Goal: Information Seeking & Learning: Learn about a topic

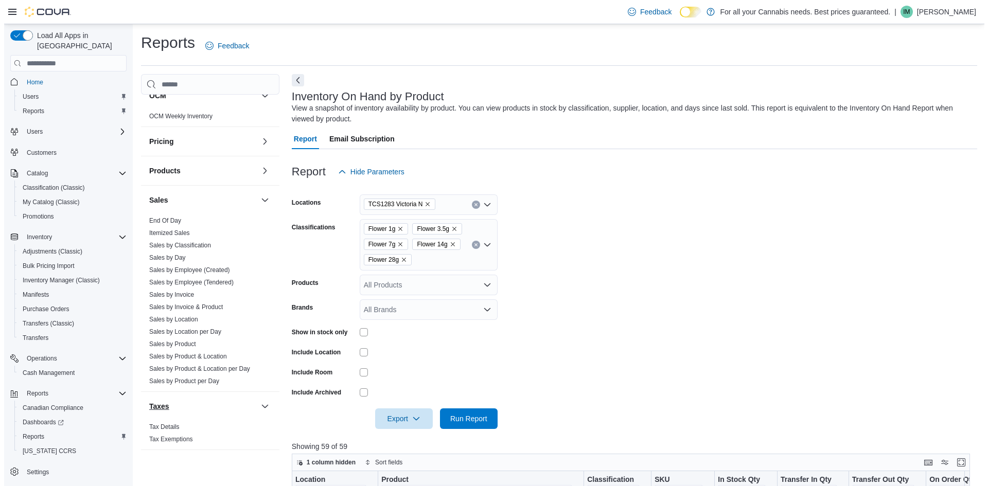
scroll to position [553, 0]
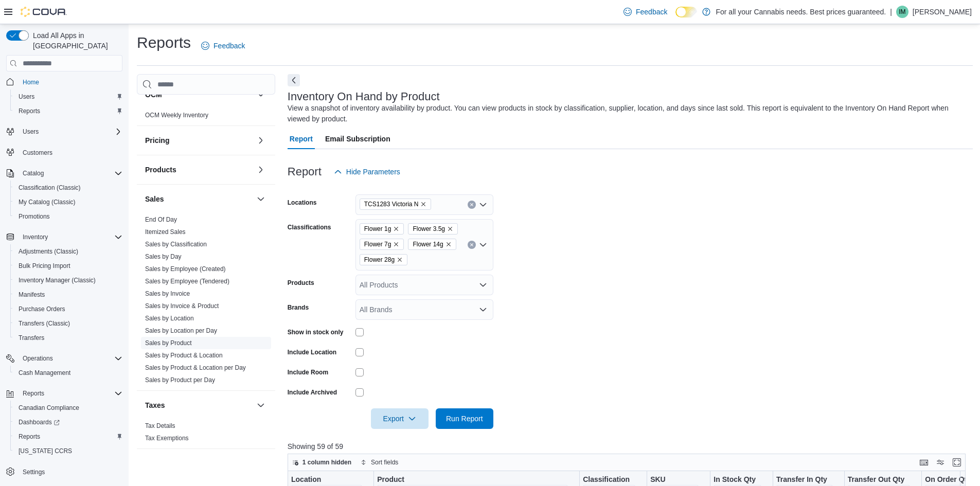
click at [175, 344] on link "Sales by Product" at bounding box center [168, 342] width 47 height 7
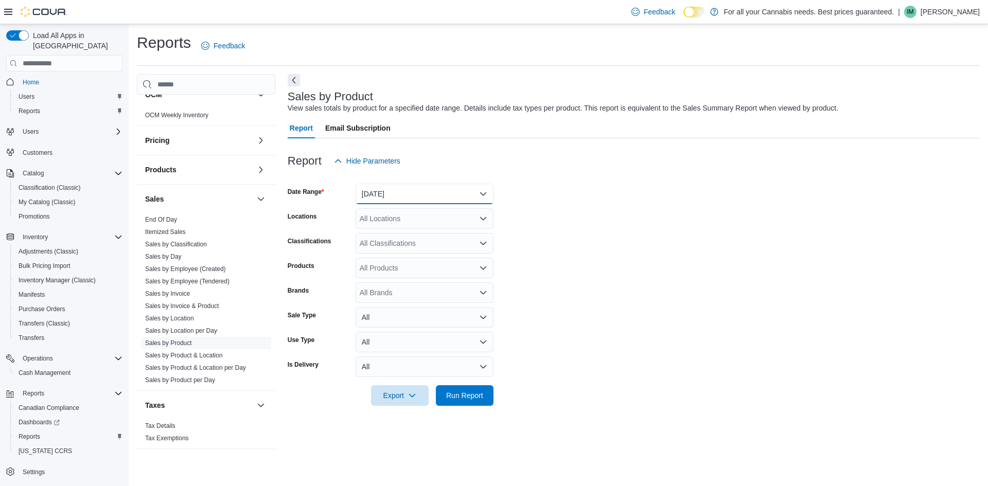
click at [396, 203] on button "[DATE]" at bounding box center [424, 194] width 138 height 21
click at [397, 235] on span "[DATE]" at bounding box center [430, 235] width 117 height 12
click at [408, 221] on div "All Locations" at bounding box center [424, 218] width 138 height 21
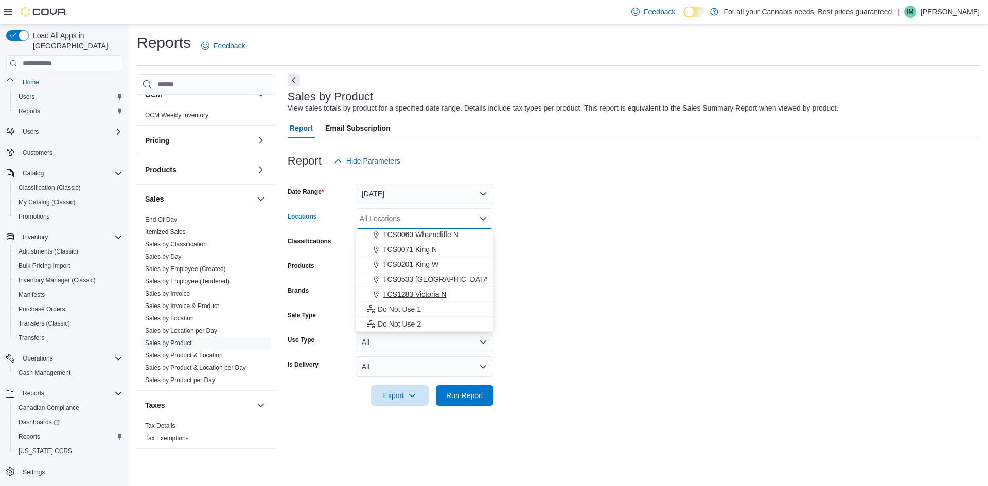
click at [456, 296] on div "TCS1283 Victoria N" at bounding box center [425, 294] width 126 height 10
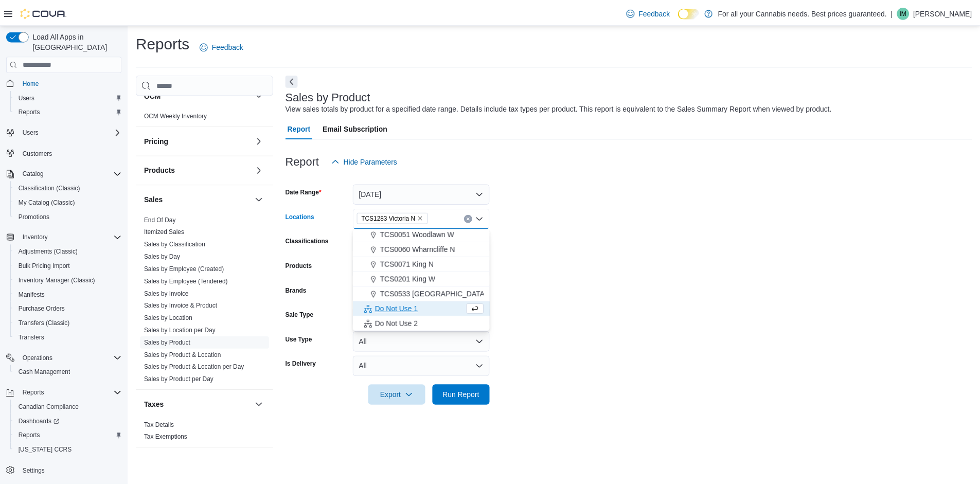
scroll to position [121, 0]
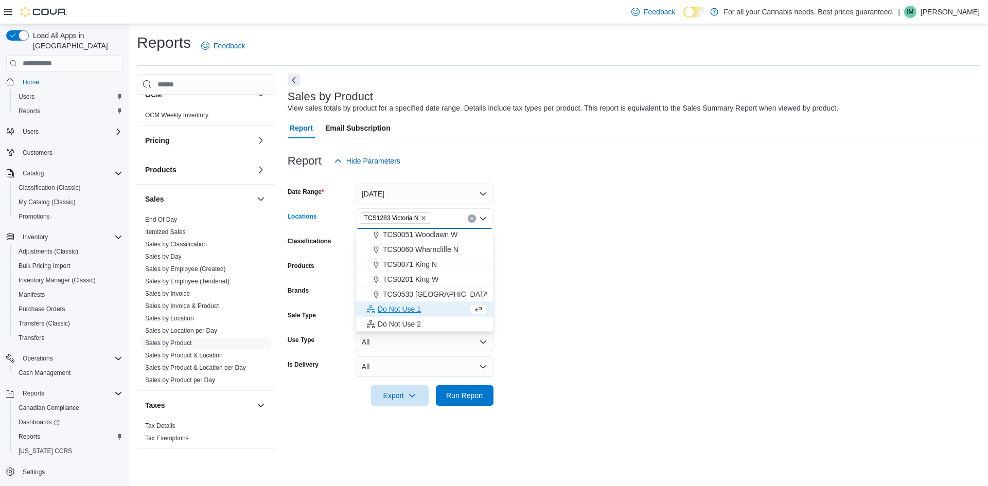
click at [668, 259] on form "Date Range [DATE] Locations TCS1283 [GEOGRAPHIC_DATA] N Combo box. Selected. TC…" at bounding box center [634, 288] width 692 height 235
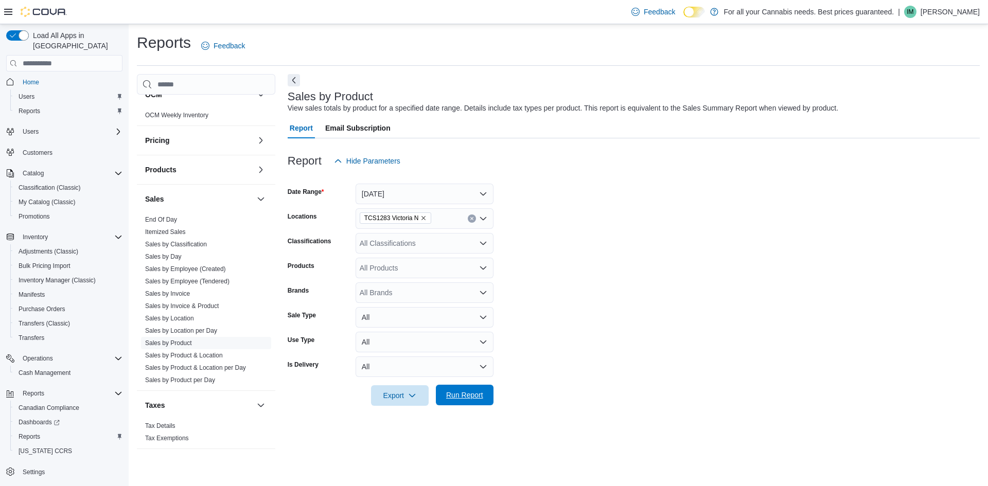
click at [455, 396] on span "Run Report" at bounding box center [464, 395] width 37 height 10
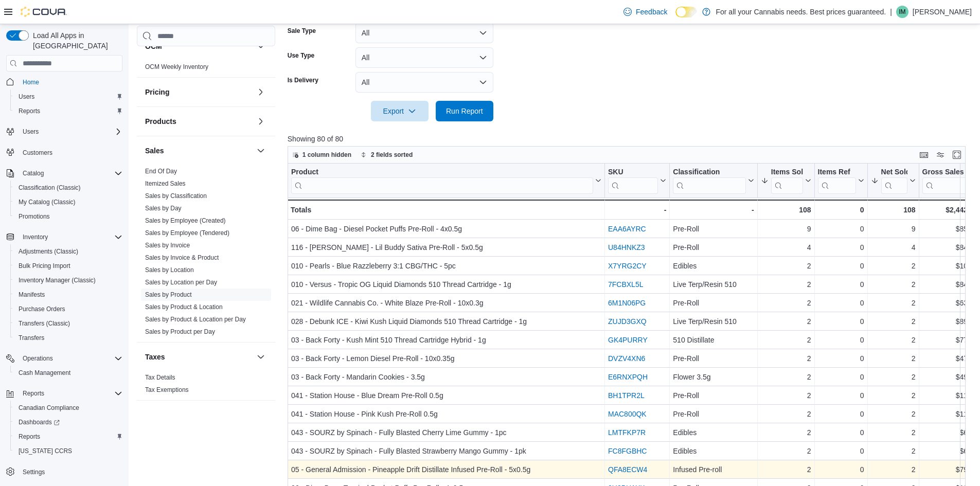
scroll to position [309, 0]
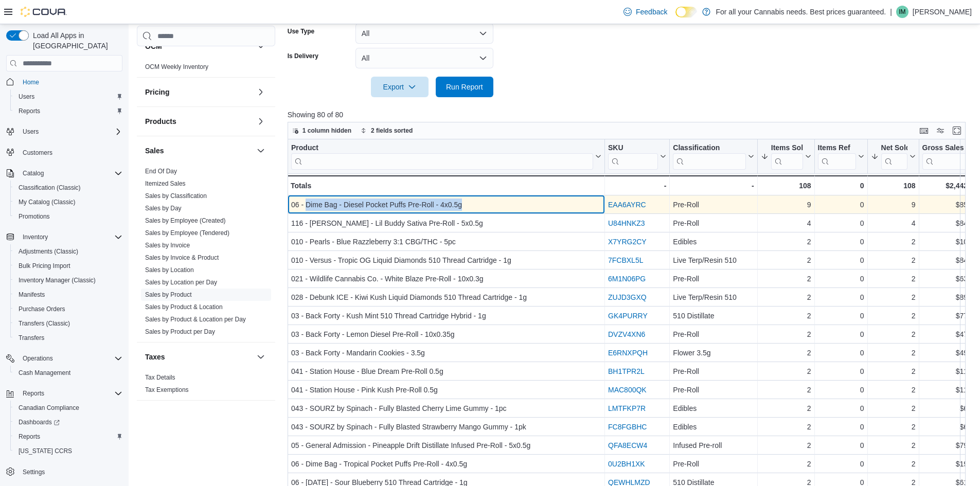
drag, startPoint x: 306, startPoint y: 206, endPoint x: 467, endPoint y: 199, distance: 161.2
click at [467, 199] on div "06 - Dime Bag - Diesel Pocket Puffs Pre-Roll - 4x0.5g" at bounding box center [446, 205] width 310 height 12
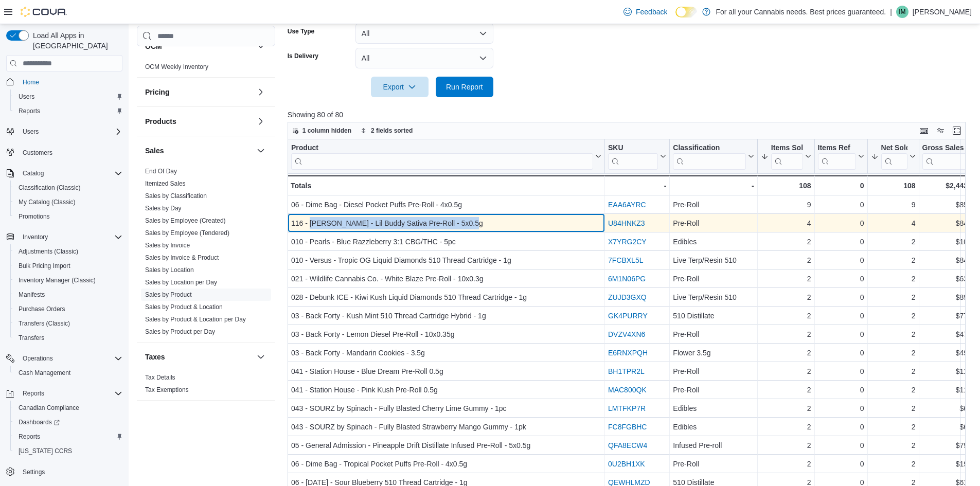
drag, startPoint x: 309, startPoint y: 224, endPoint x: 471, endPoint y: 226, distance: 161.5
click at [471, 226] on div "116 - [PERSON_NAME] - Lil Buddy Sativa Pre-Roll - 5x0.5g" at bounding box center [446, 223] width 310 height 12
